Goal: Information Seeking & Learning: Learn about a topic

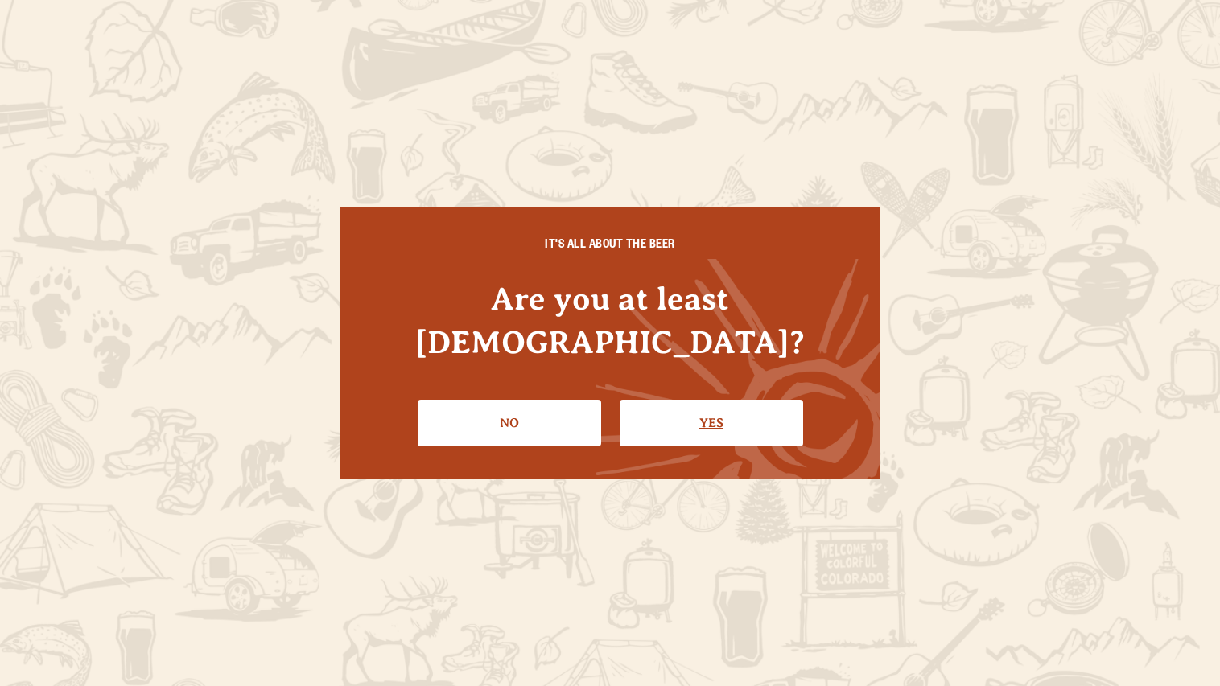
click at [652, 400] on link "Yes" at bounding box center [711, 423] width 183 height 47
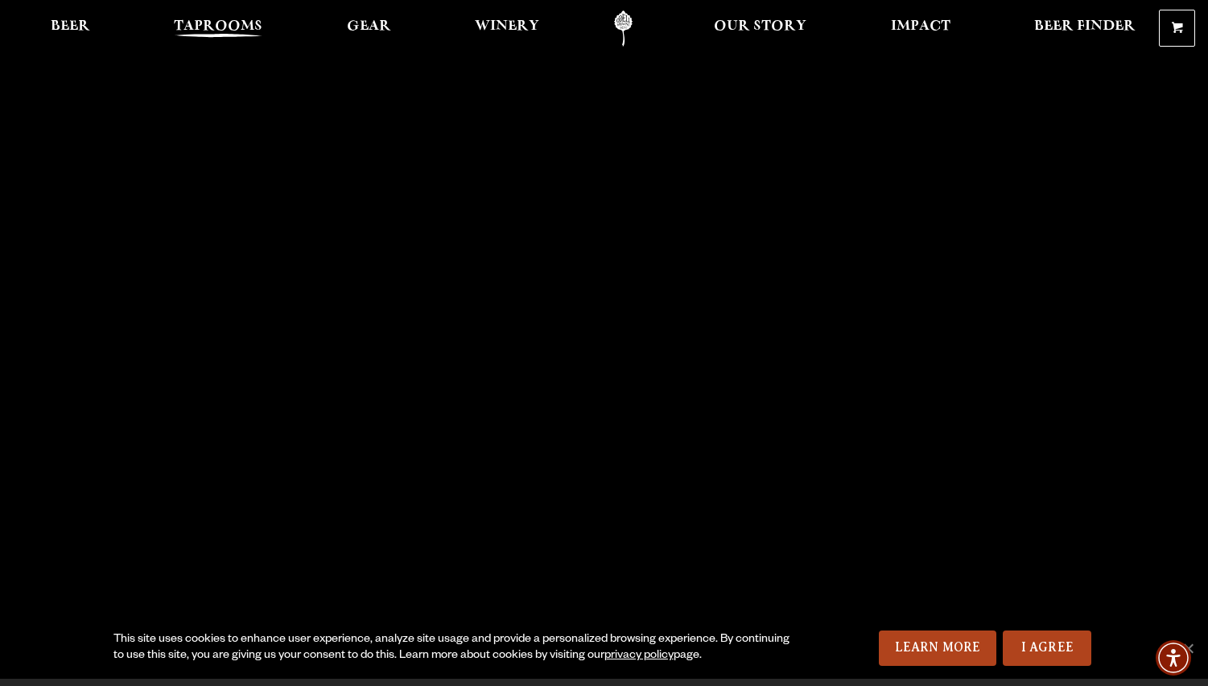
click at [185, 20] on span "Taprooms" at bounding box center [218, 26] width 89 height 13
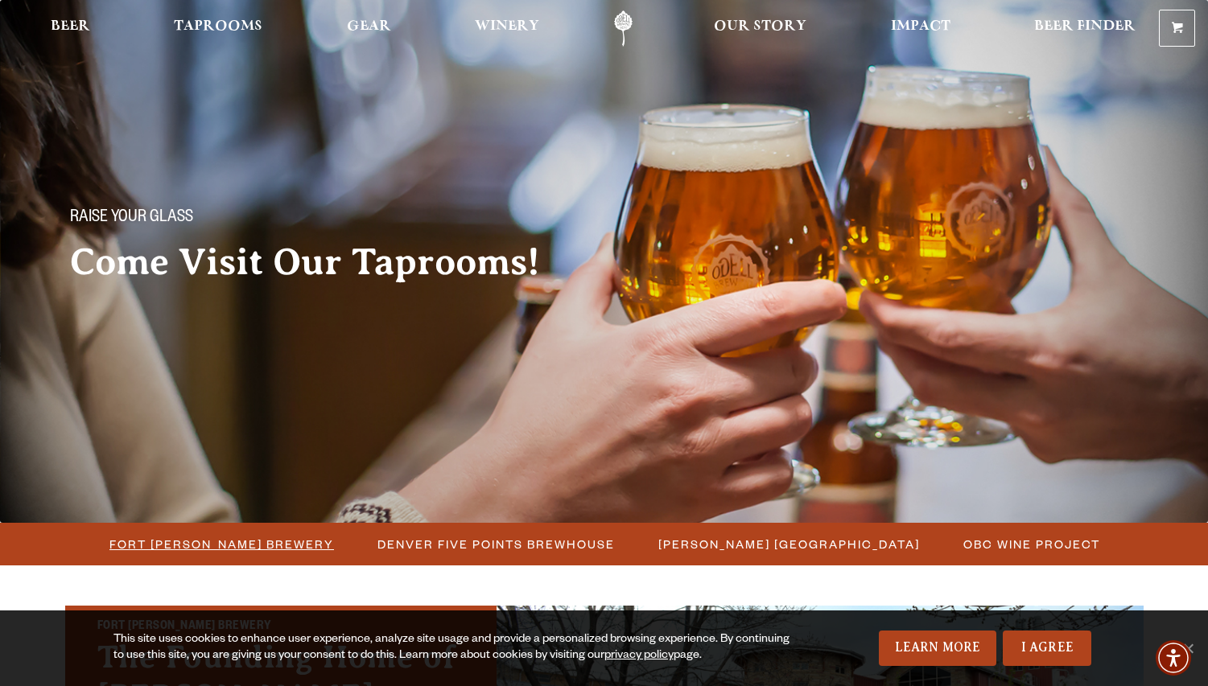
click at [233, 547] on span "Fort [PERSON_NAME] Brewery" at bounding box center [221, 544] width 225 height 23
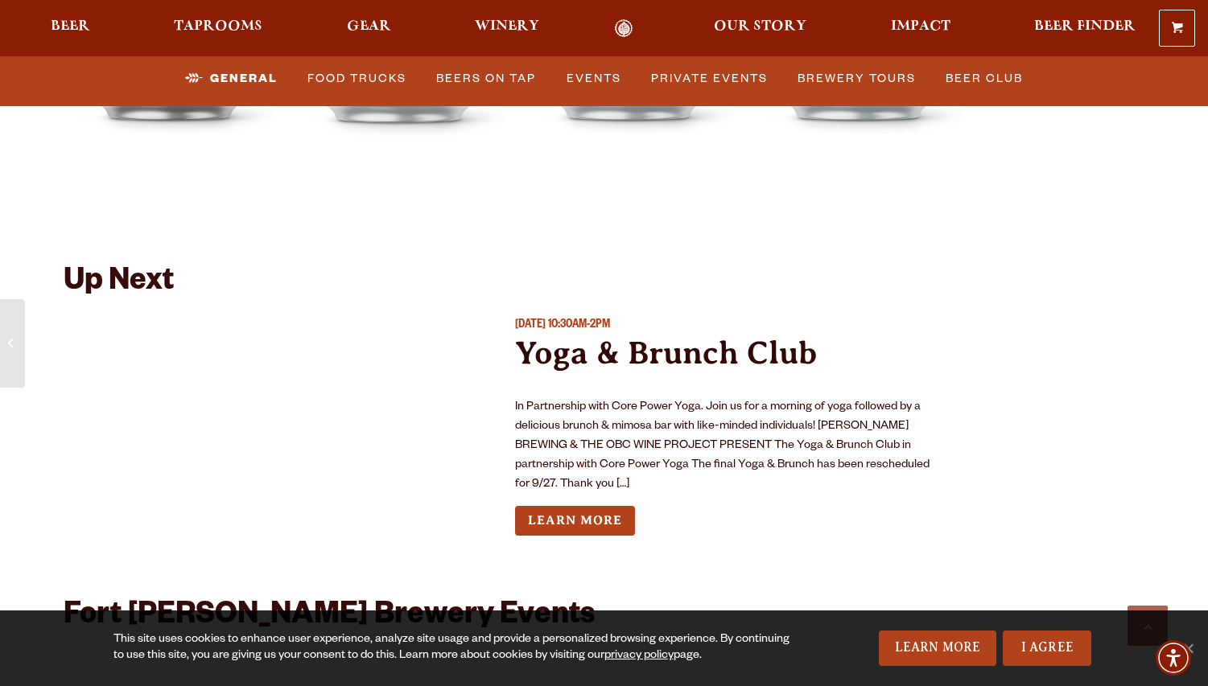
scroll to position [6115, 0]
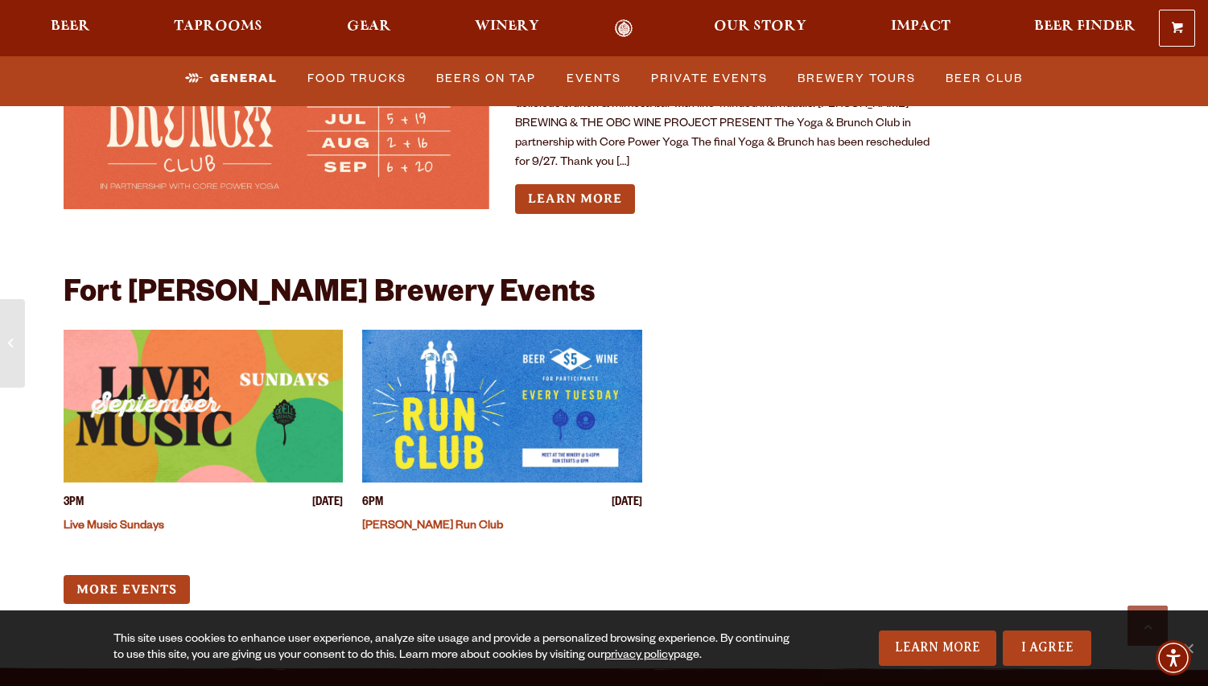
click at [84, 521] on link "Live Music Sundays" at bounding box center [114, 527] width 101 height 13
